Goal: Information Seeking & Learning: Understand process/instructions

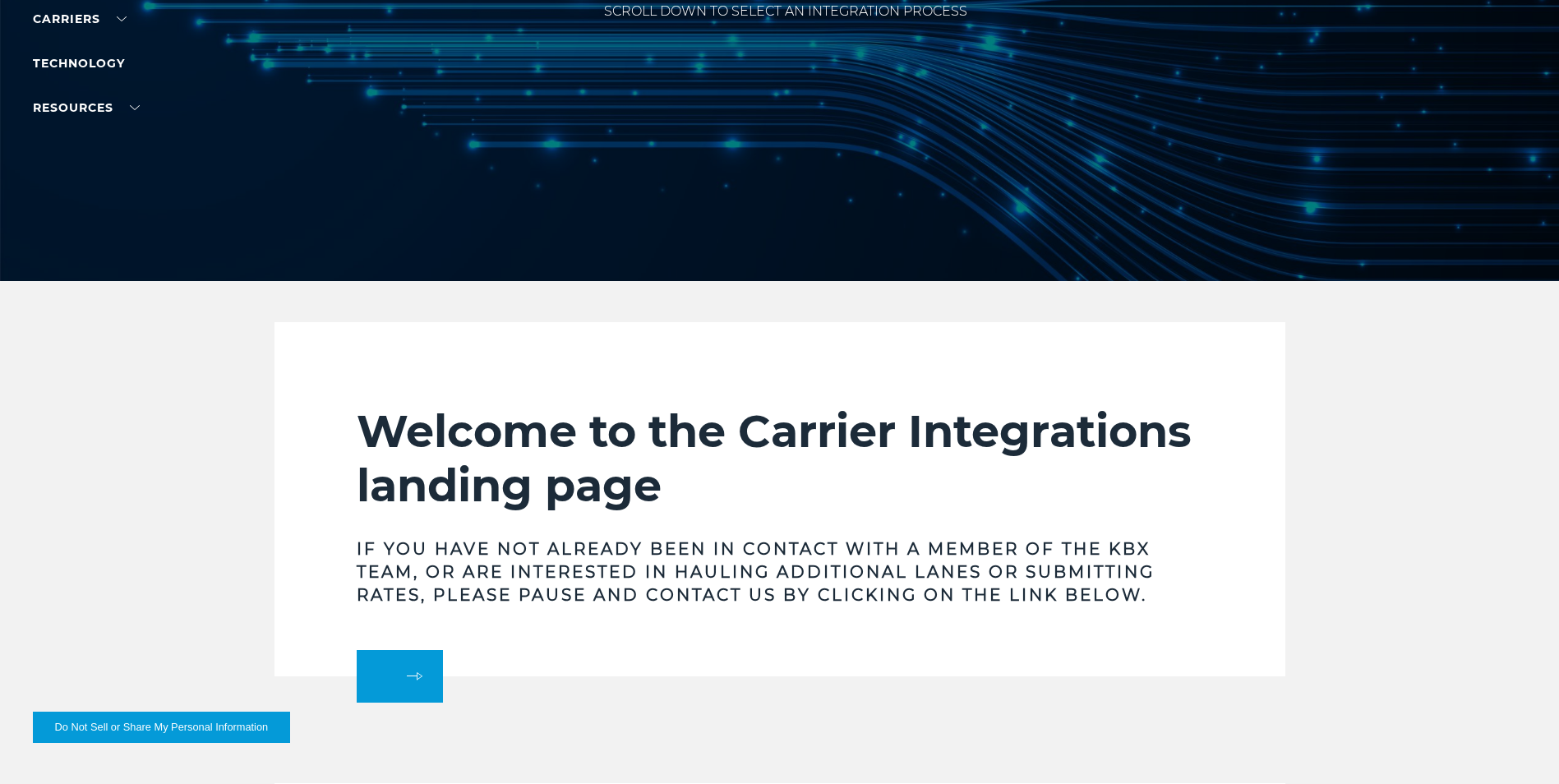
scroll to position [411, 0]
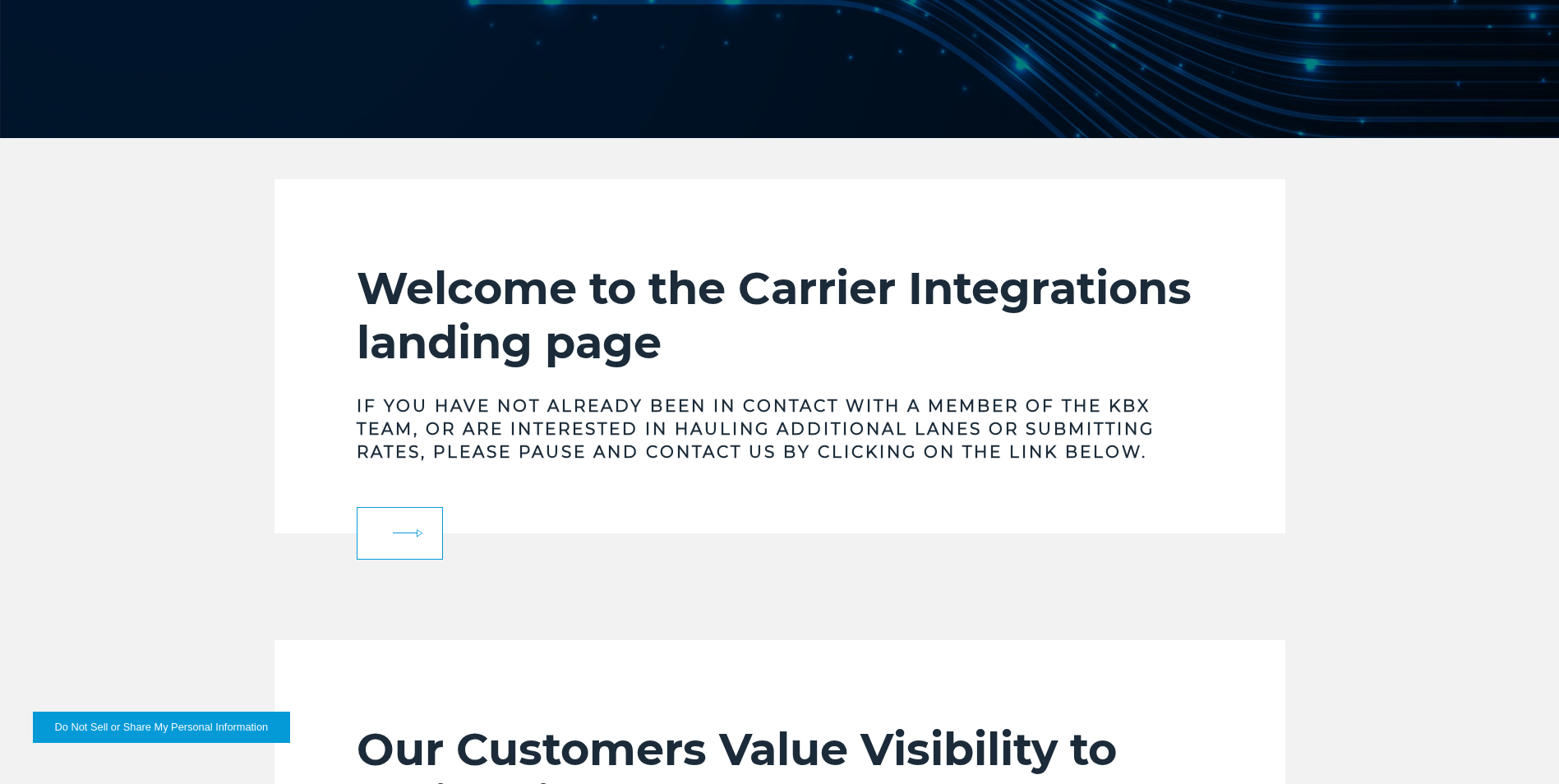
click at [396, 539] on link at bounding box center [399, 534] width 86 height 53
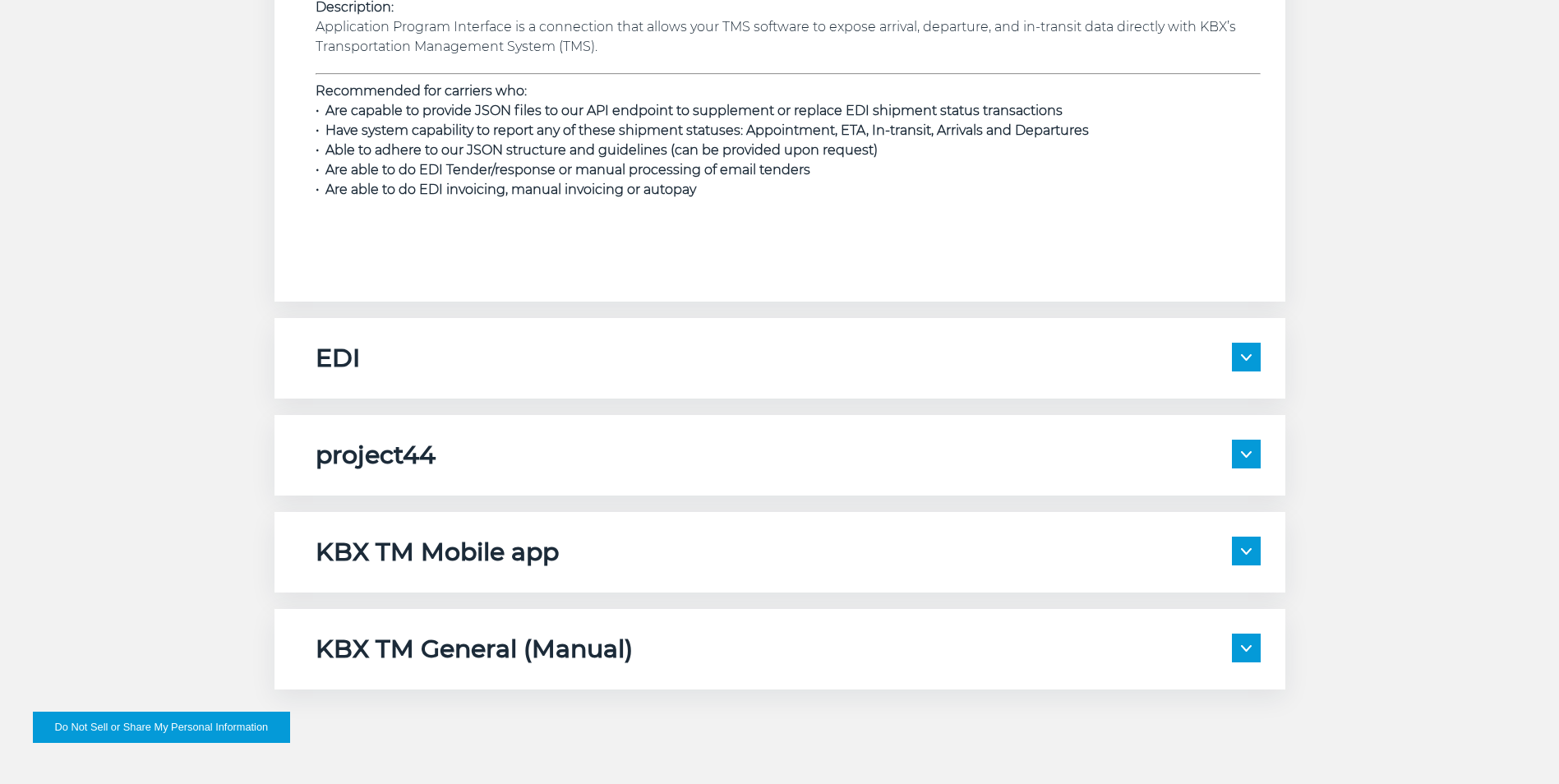
scroll to position [2630, 0]
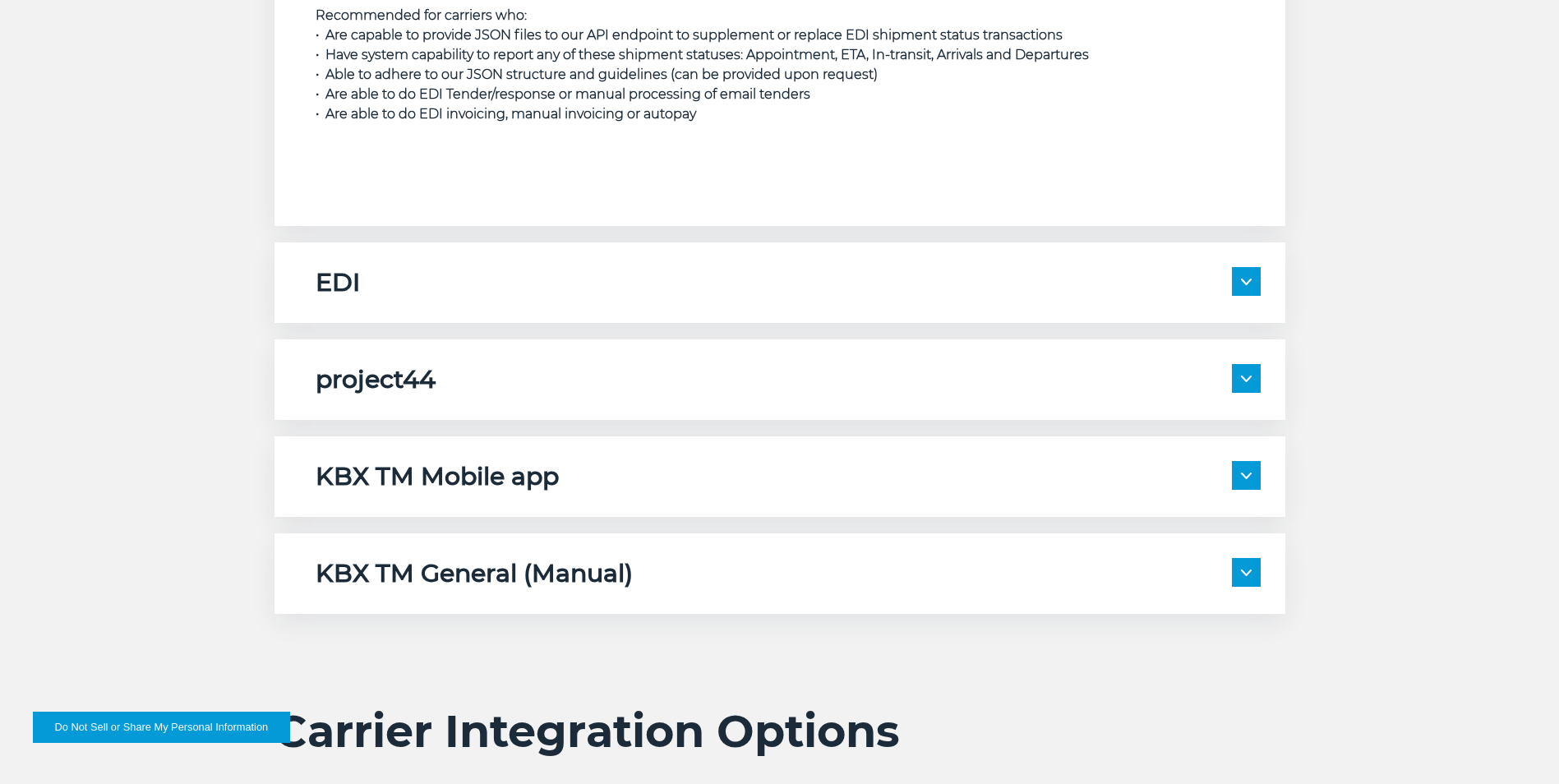
click at [1244, 475] on img at bounding box center [1247, 476] width 11 height 6
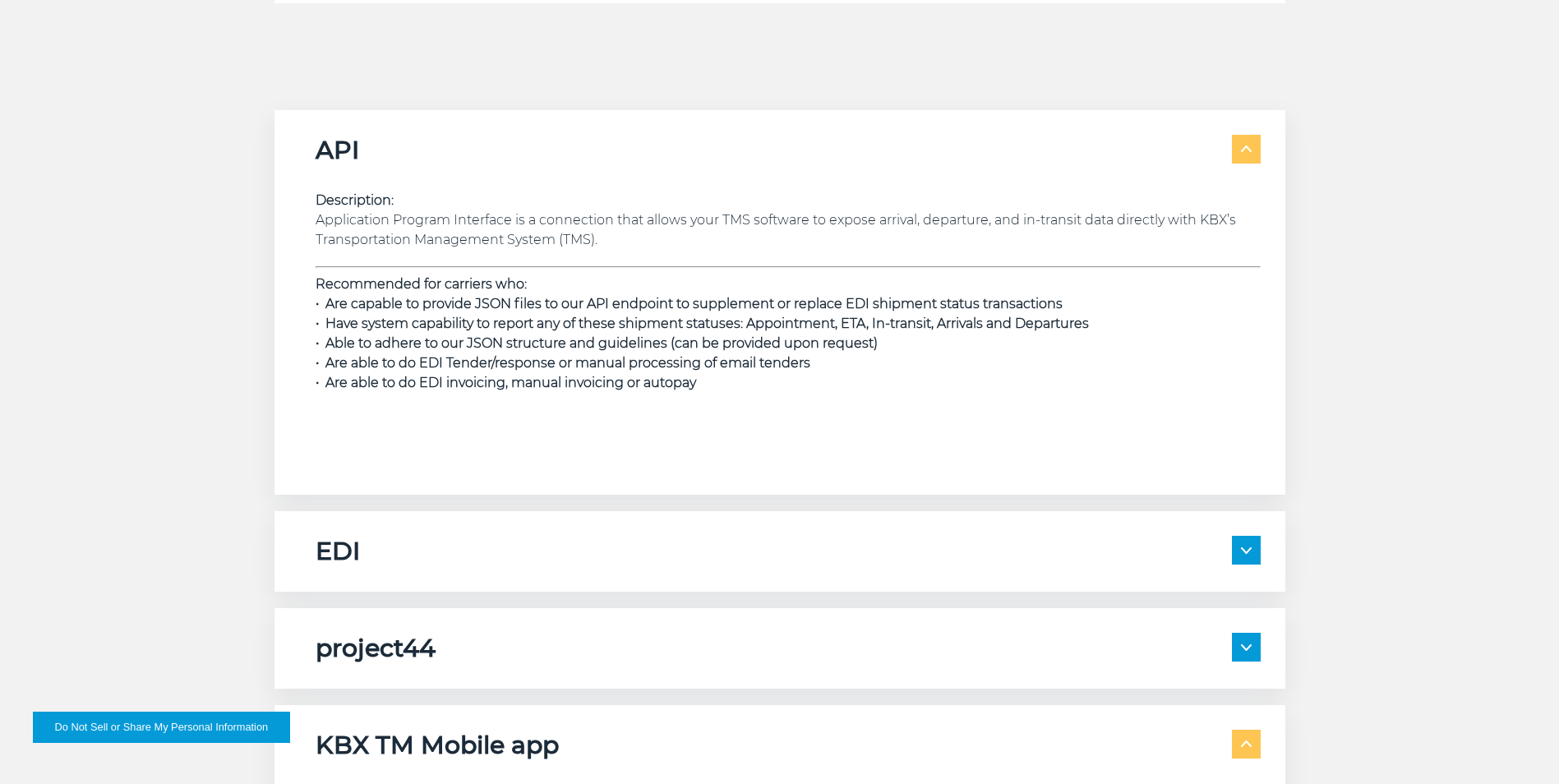
scroll to position [2301, 0]
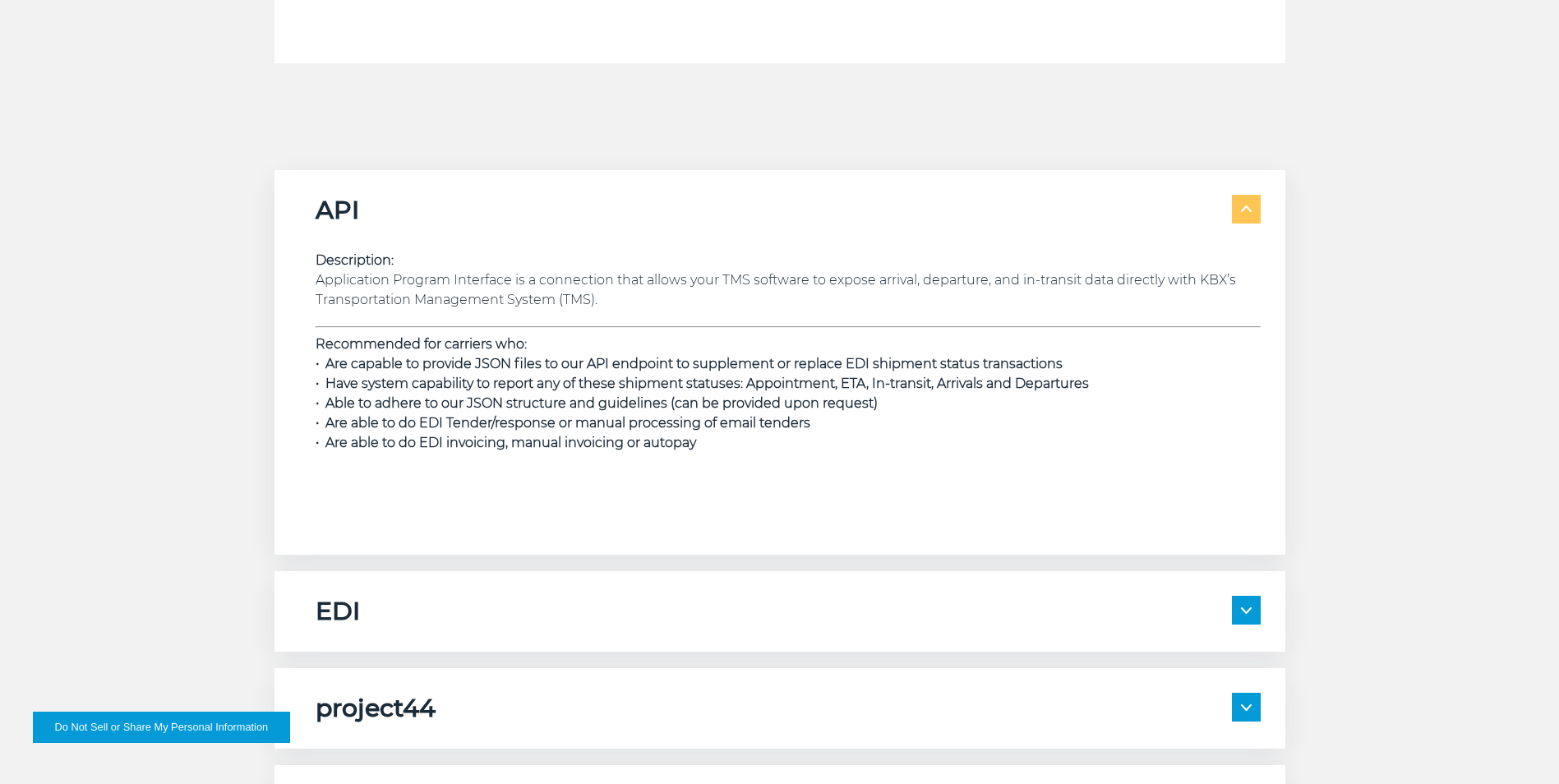
click at [1233, 208] on span at bounding box center [1247, 209] width 29 height 29
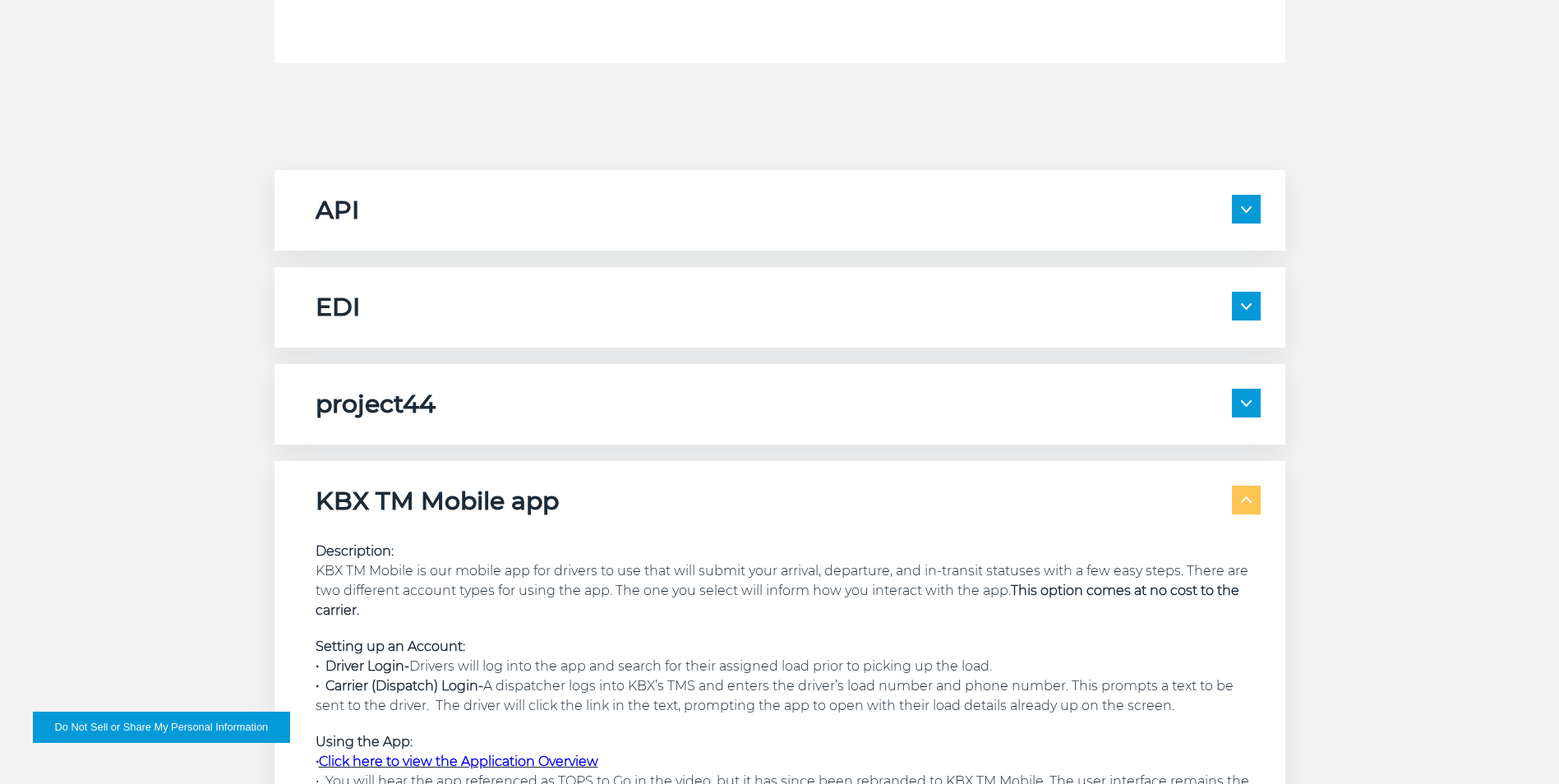
click at [1242, 206] on img at bounding box center [1247, 209] width 11 height 6
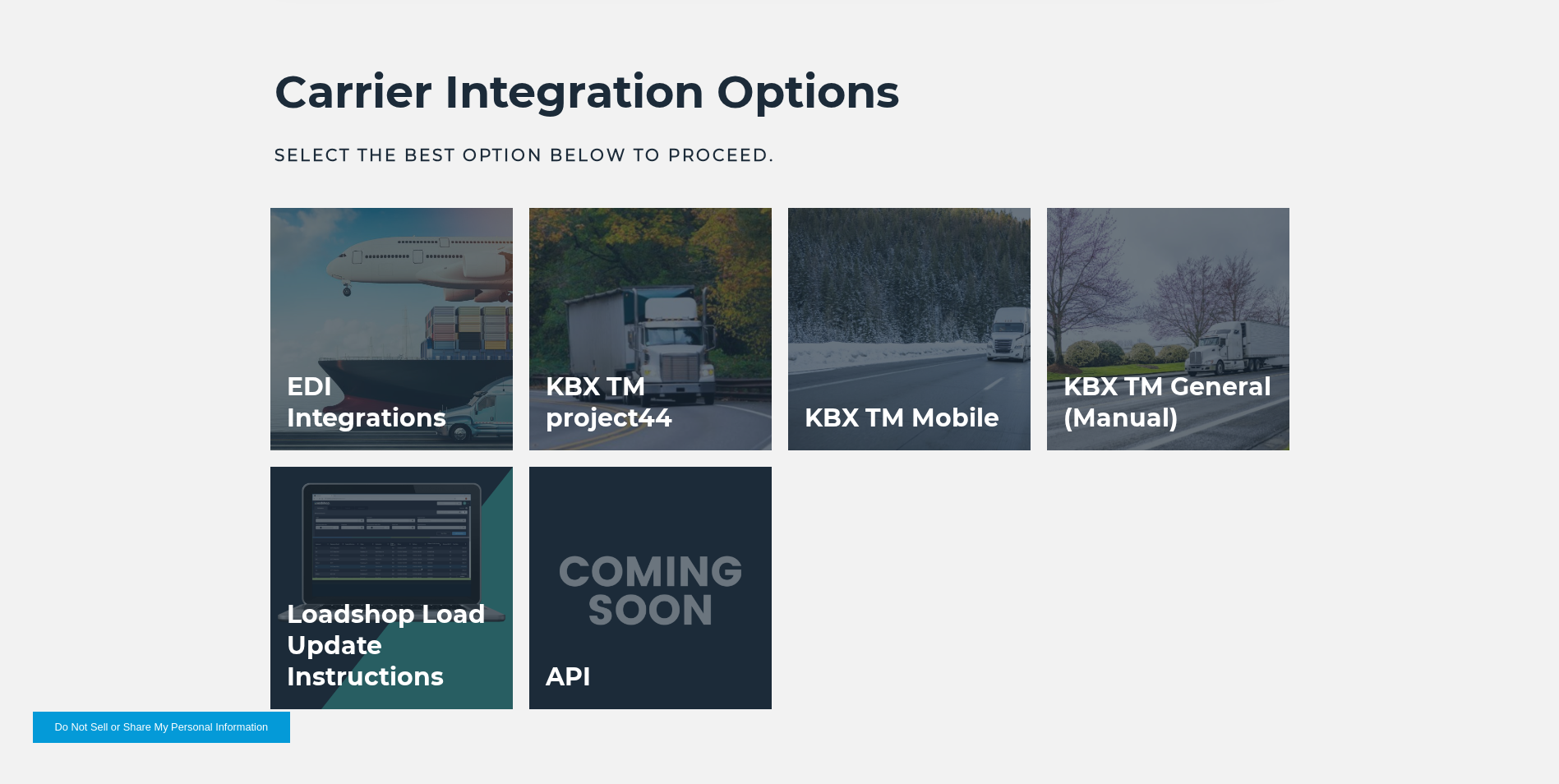
scroll to position [4027, 0]
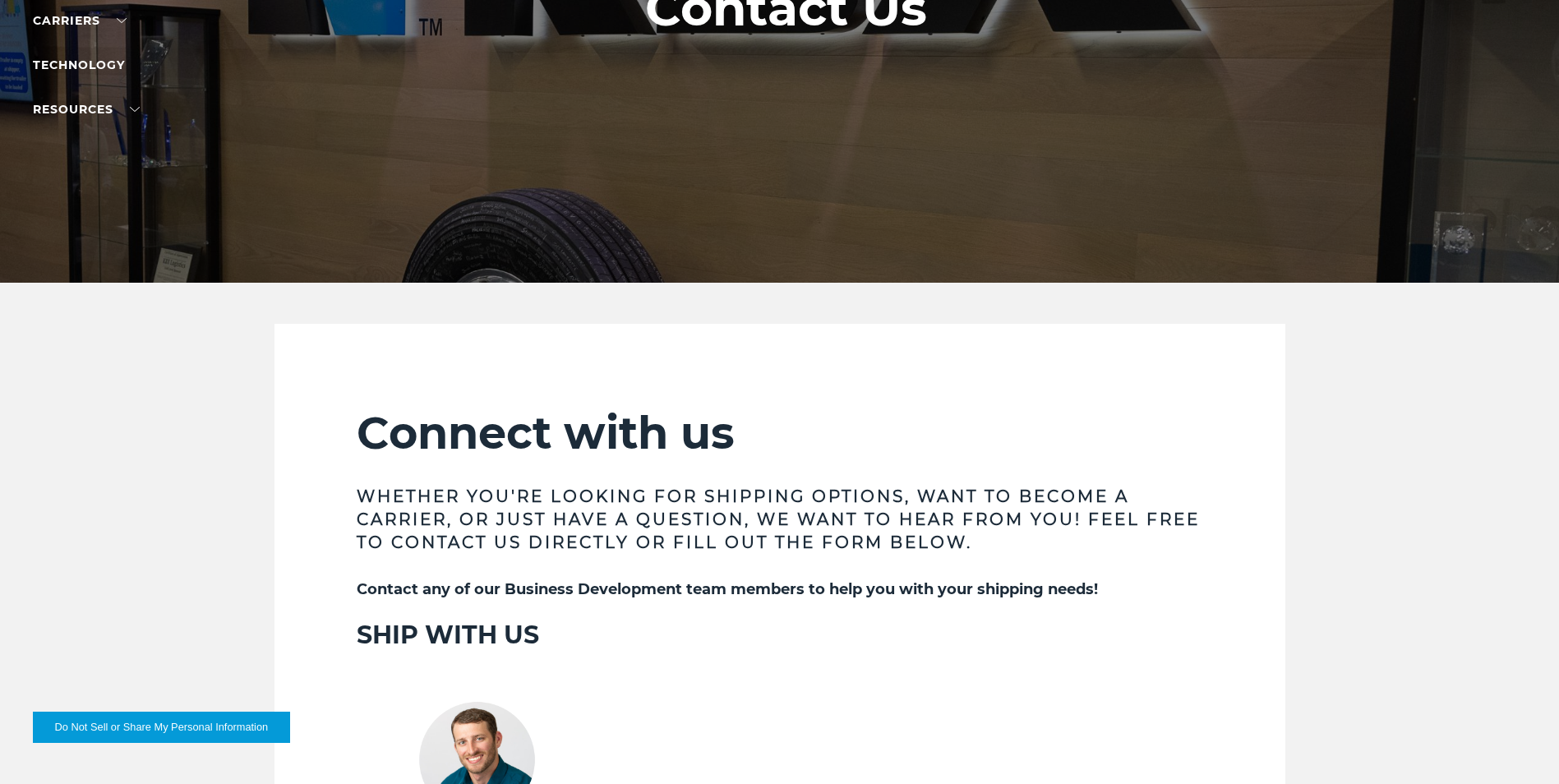
scroll to position [165, 0]
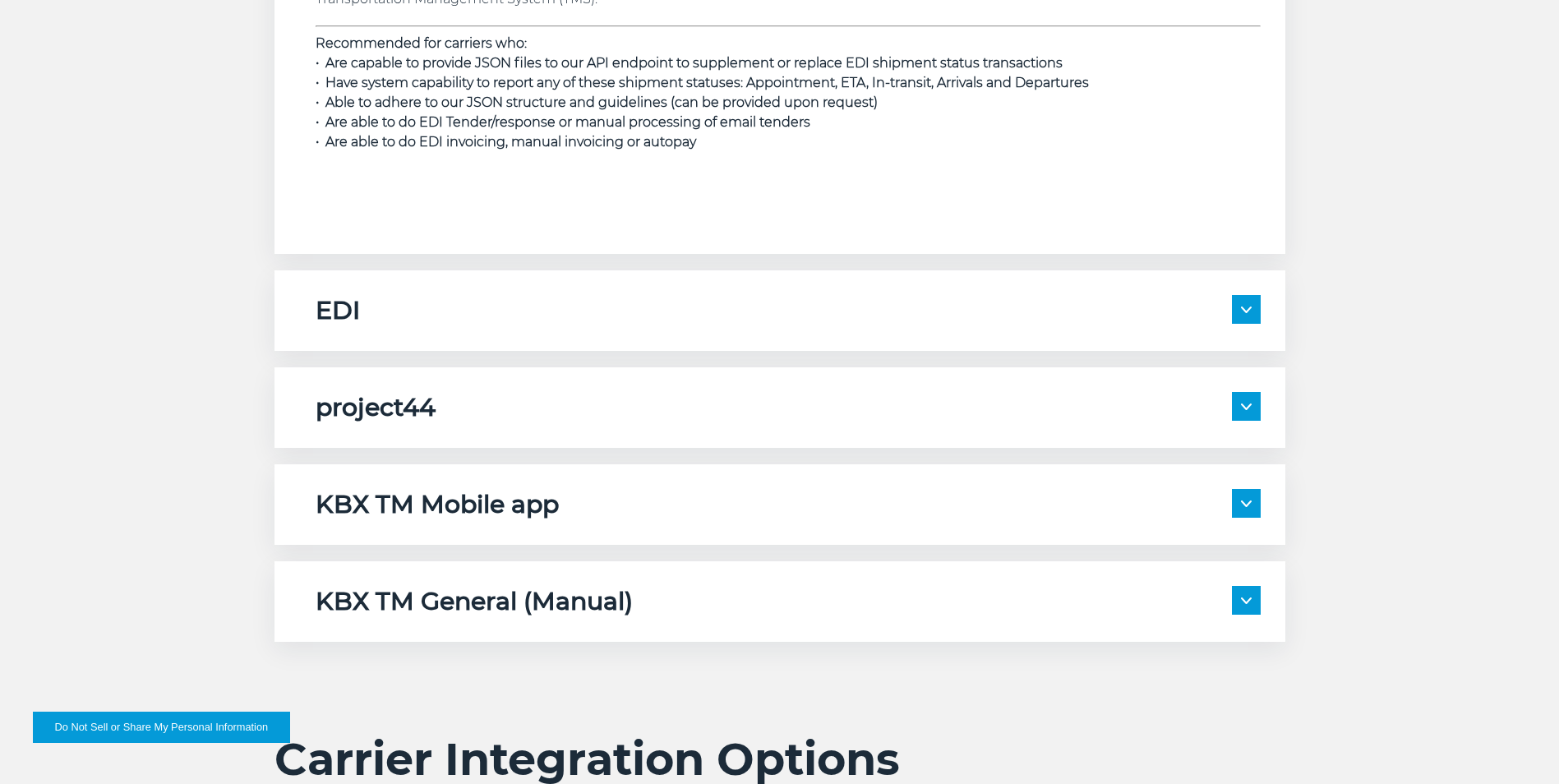
scroll to position [2630, 0]
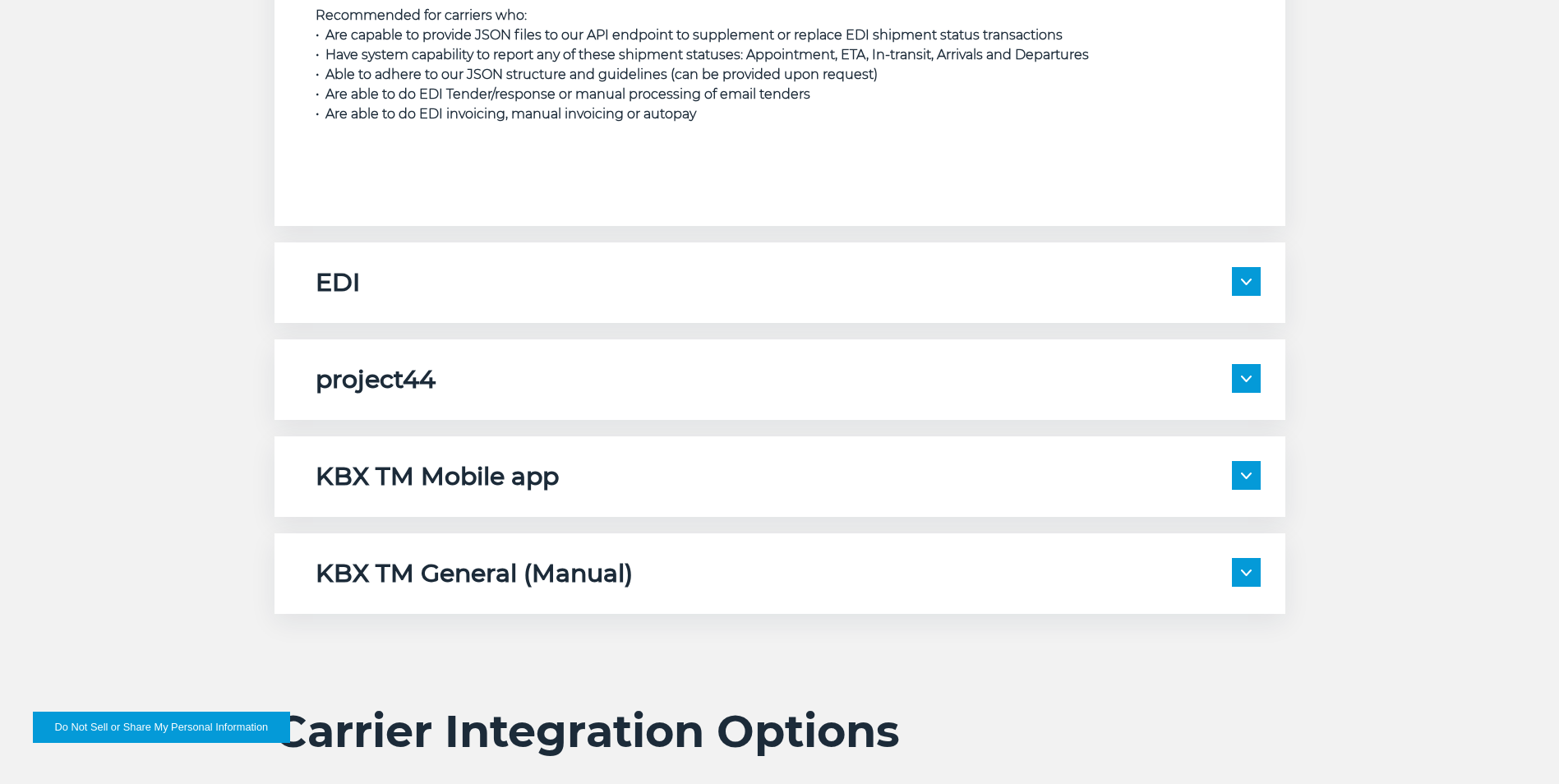
click at [1251, 470] on span at bounding box center [1247, 476] width 29 height 29
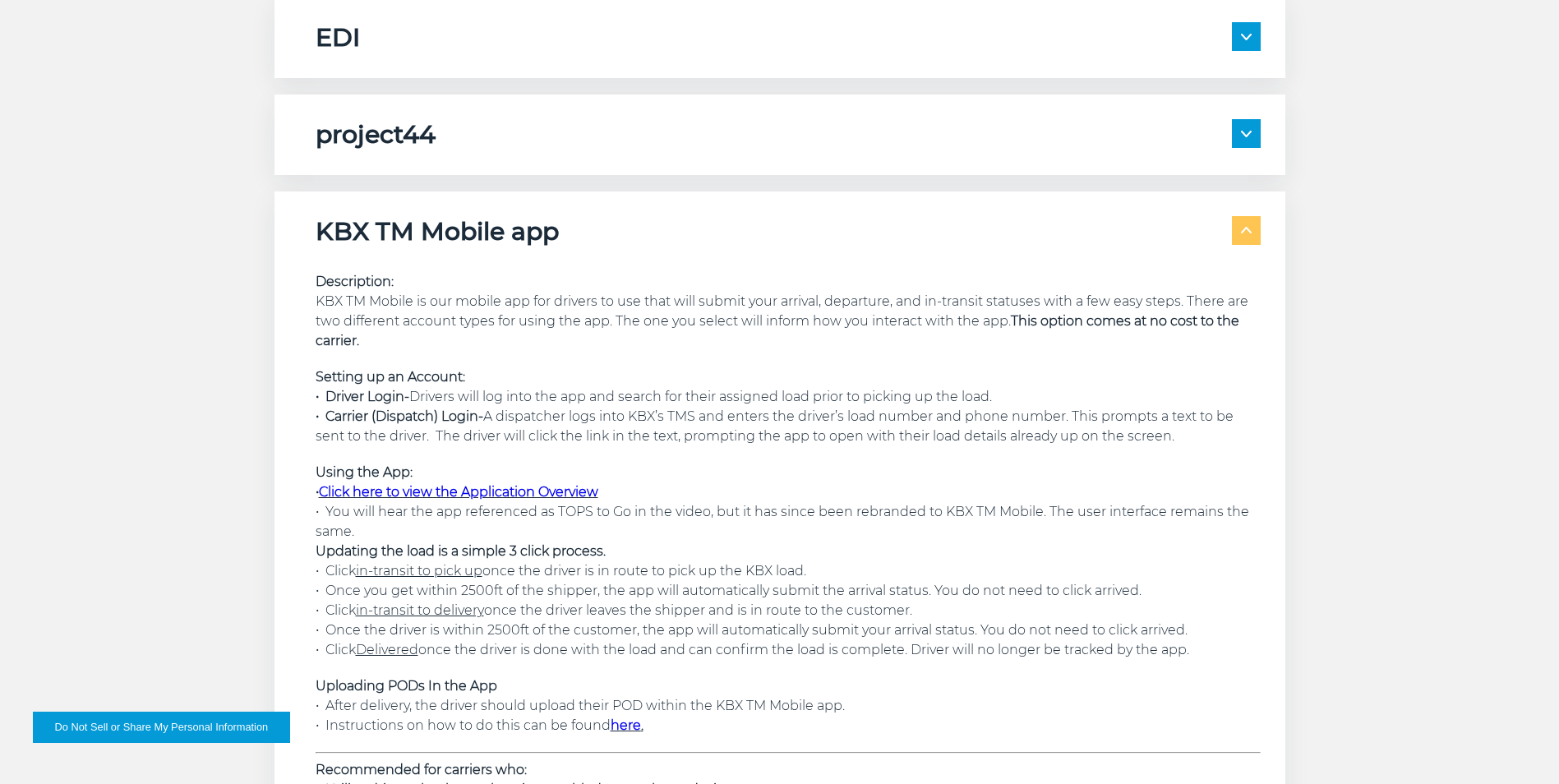
scroll to position [2877, 0]
click at [537, 491] on link "Click here to view the Application Overview" at bounding box center [458, 489] width 279 height 15
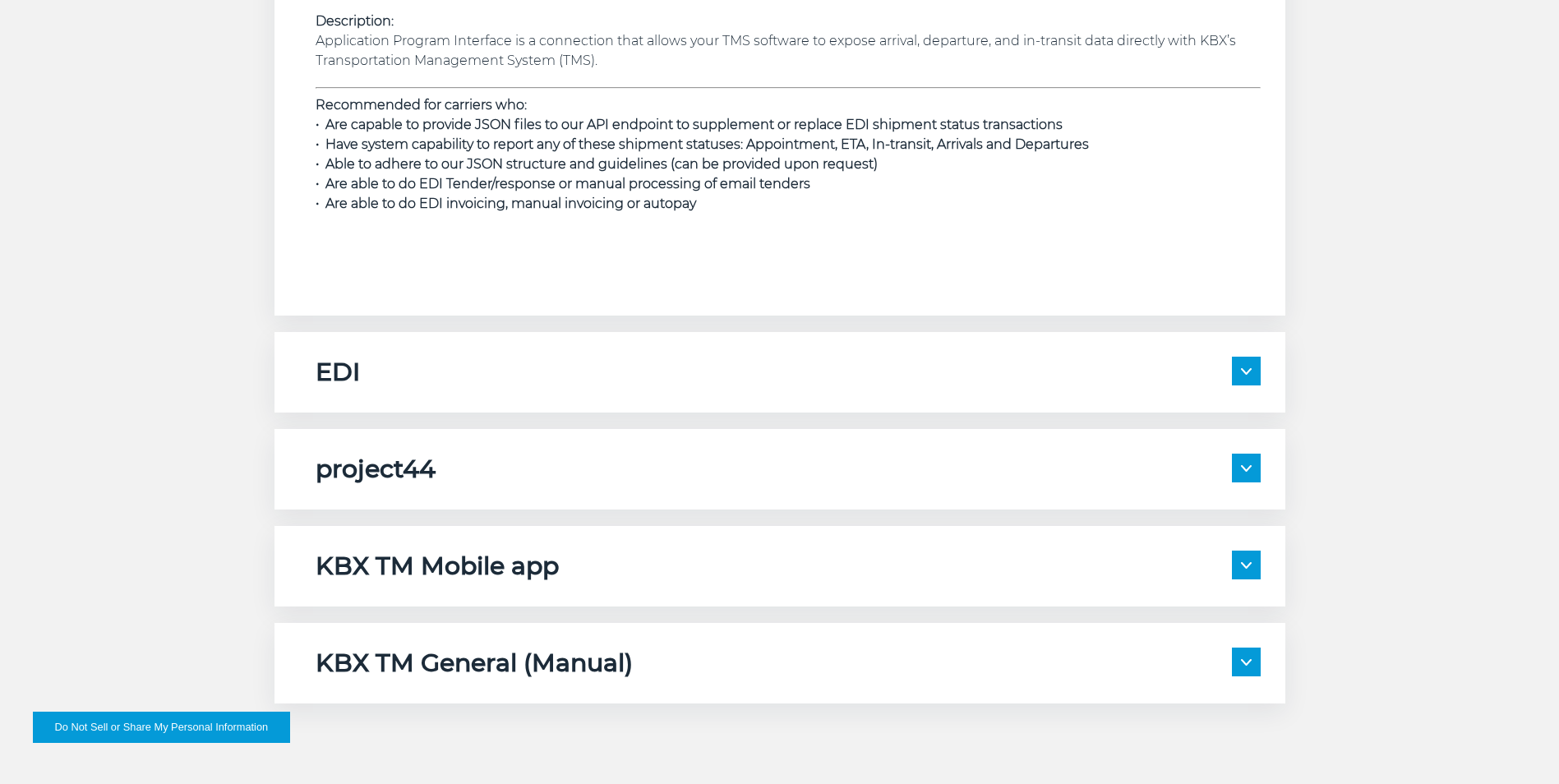
scroll to position [2548, 0]
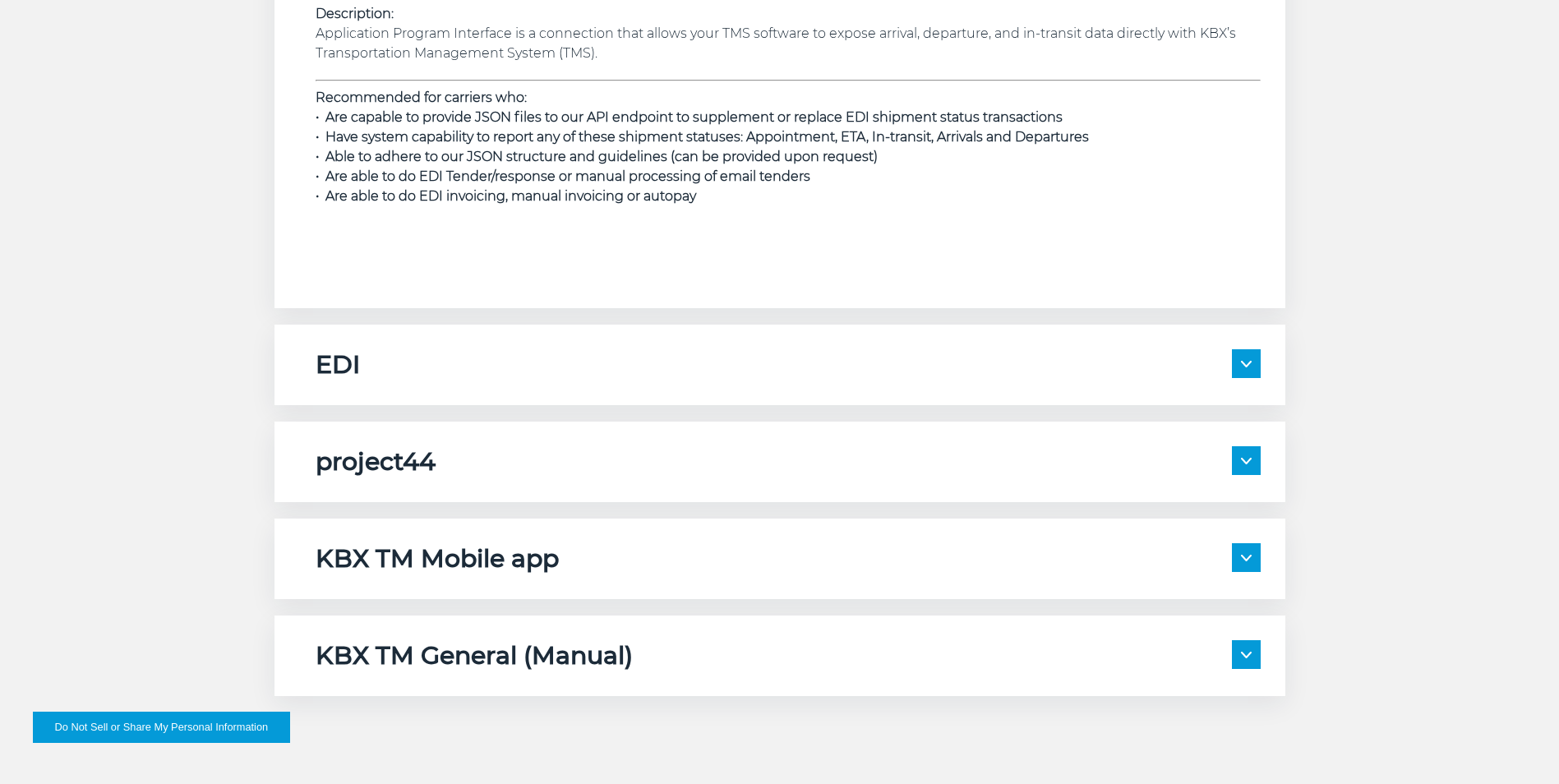
click at [1231, 568] on div "KBX TM Mobile app" at bounding box center [788, 558] width 945 height 31
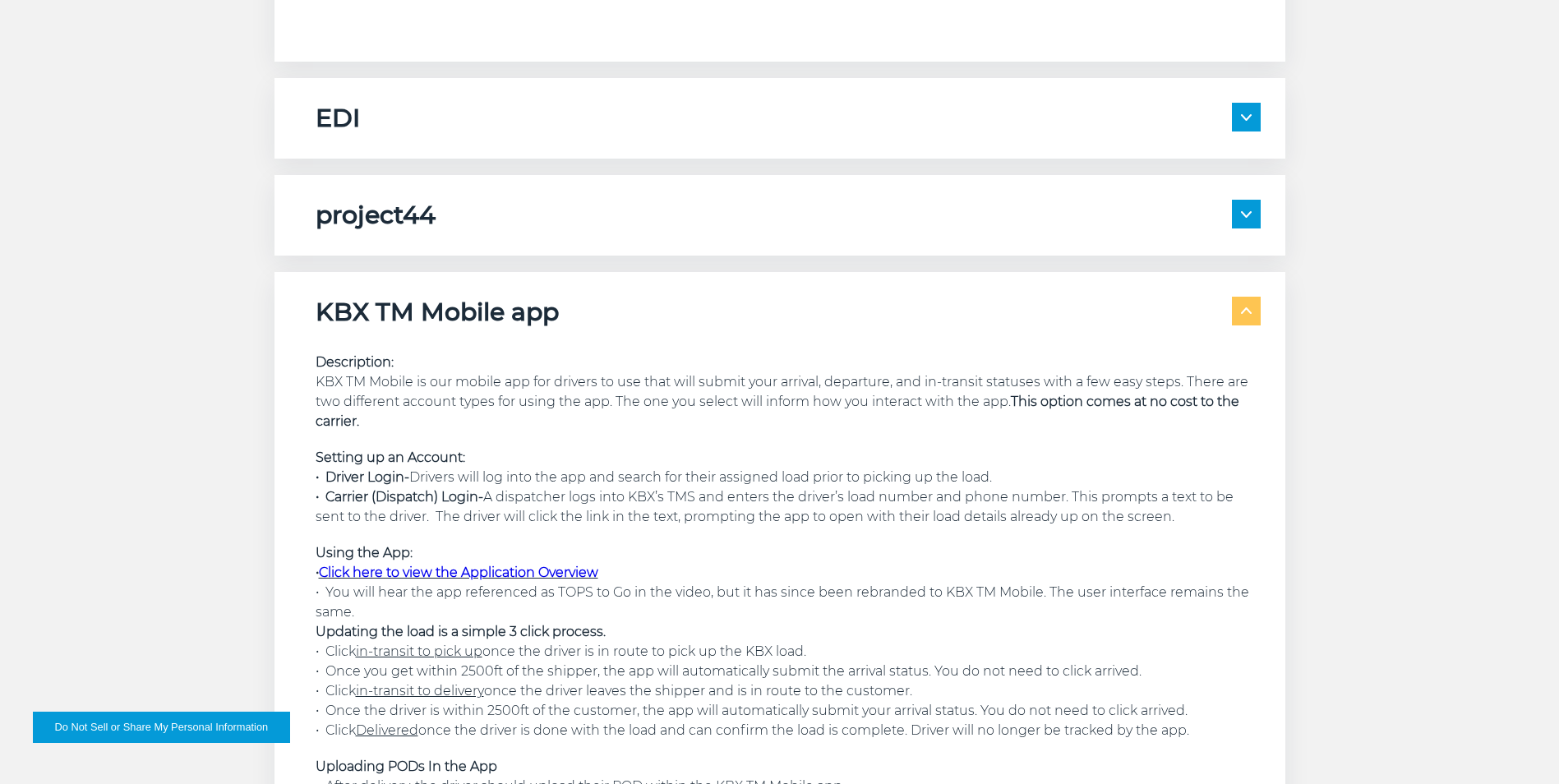
scroll to position [2877, 0]
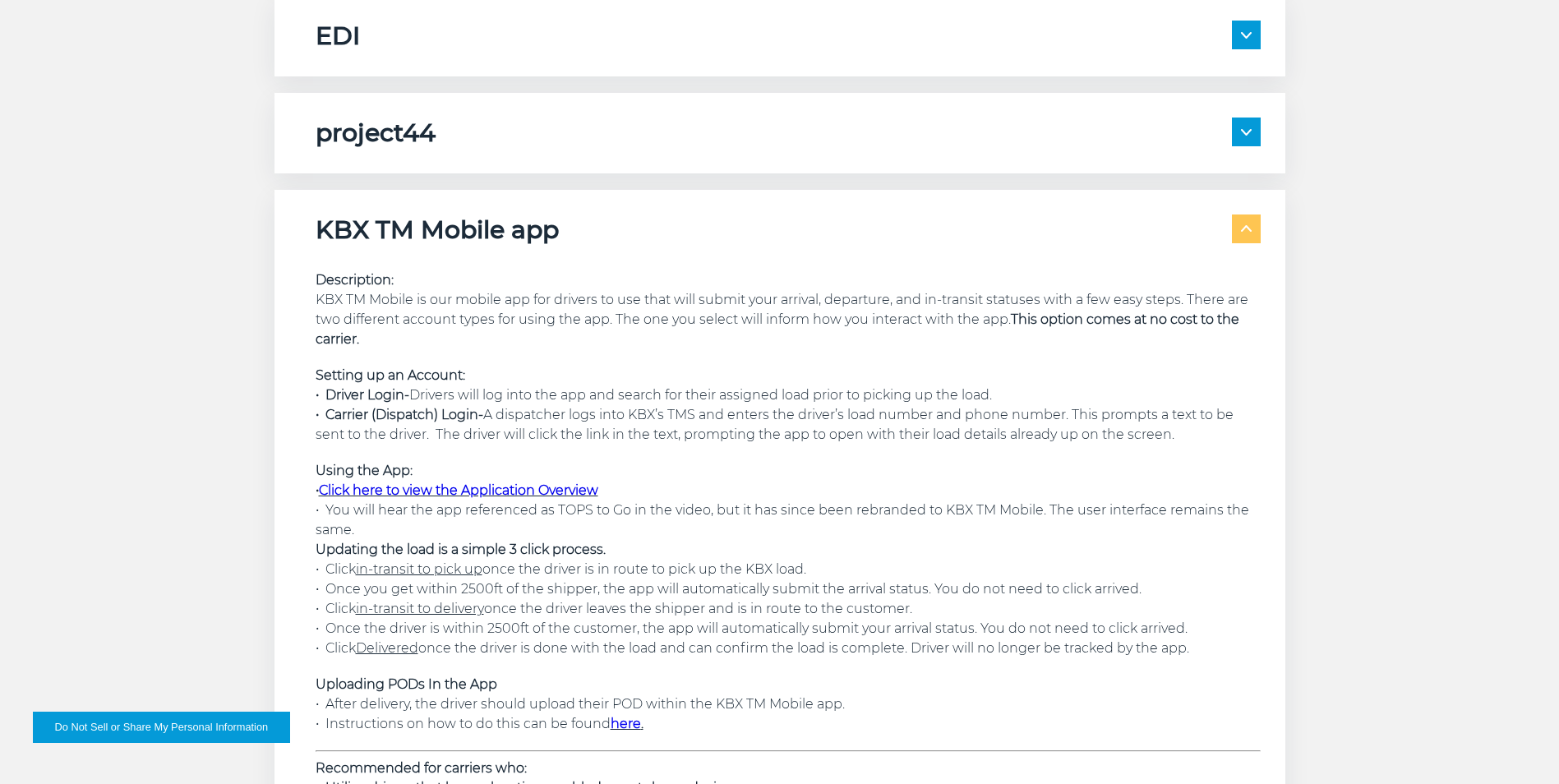
click at [511, 484] on link "Click here to view the Application Overview" at bounding box center [458, 489] width 279 height 15
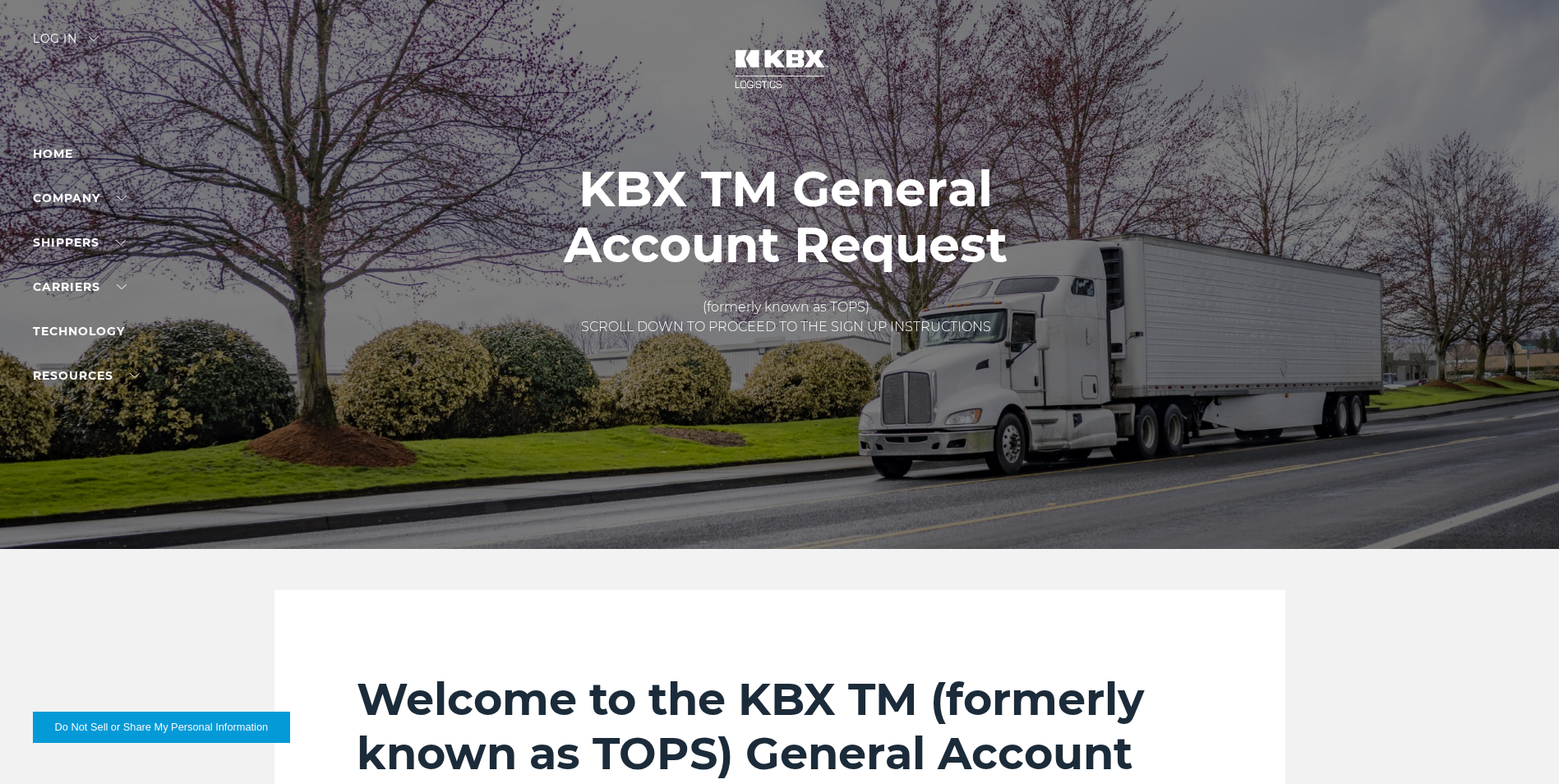
click at [89, 36] on div "Log in" at bounding box center [65, 45] width 65 height 24
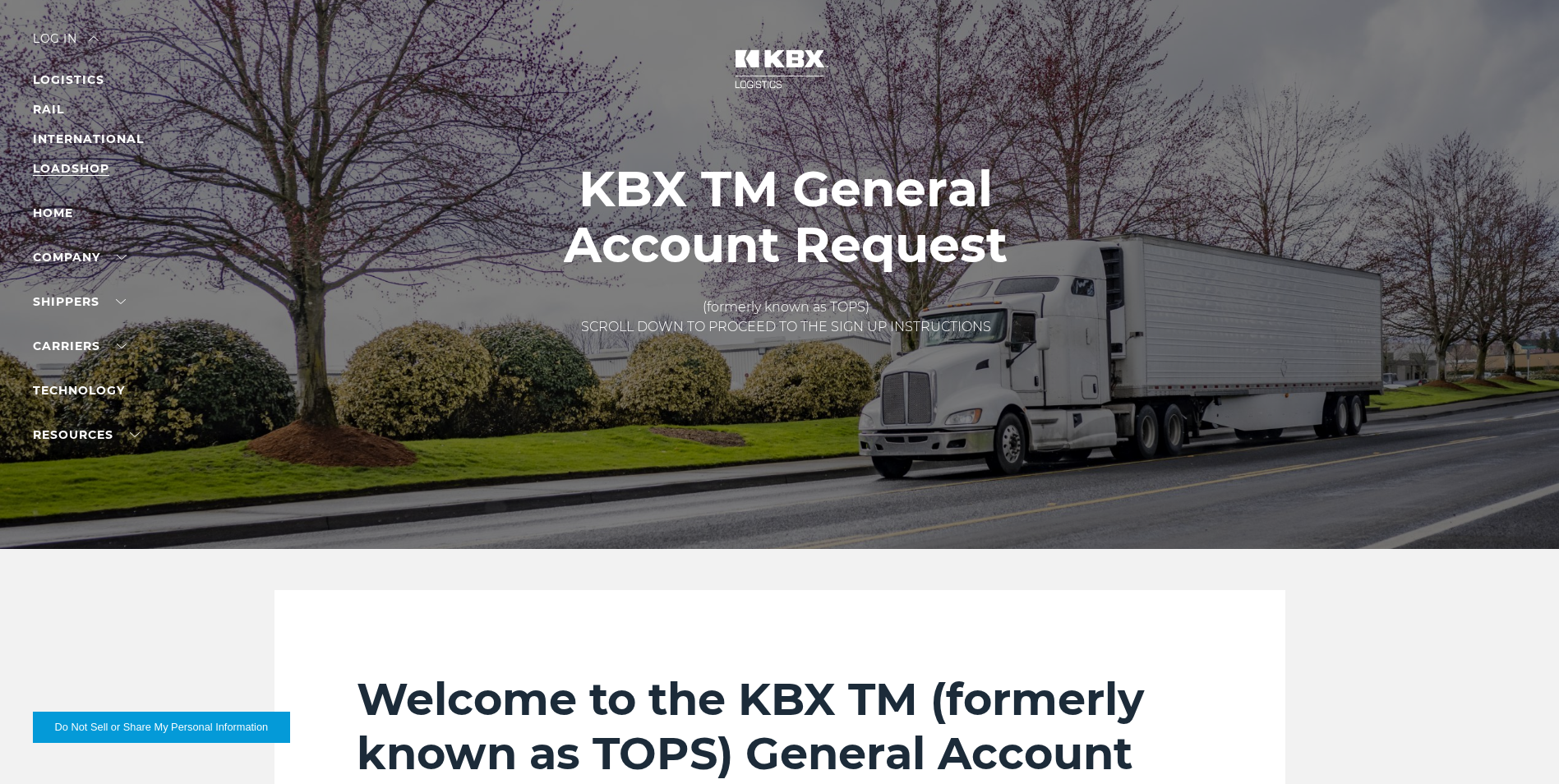
click at [81, 170] on link "LOADSHOP" at bounding box center [71, 168] width 76 height 15
